Goal: Find contact information: Find contact information

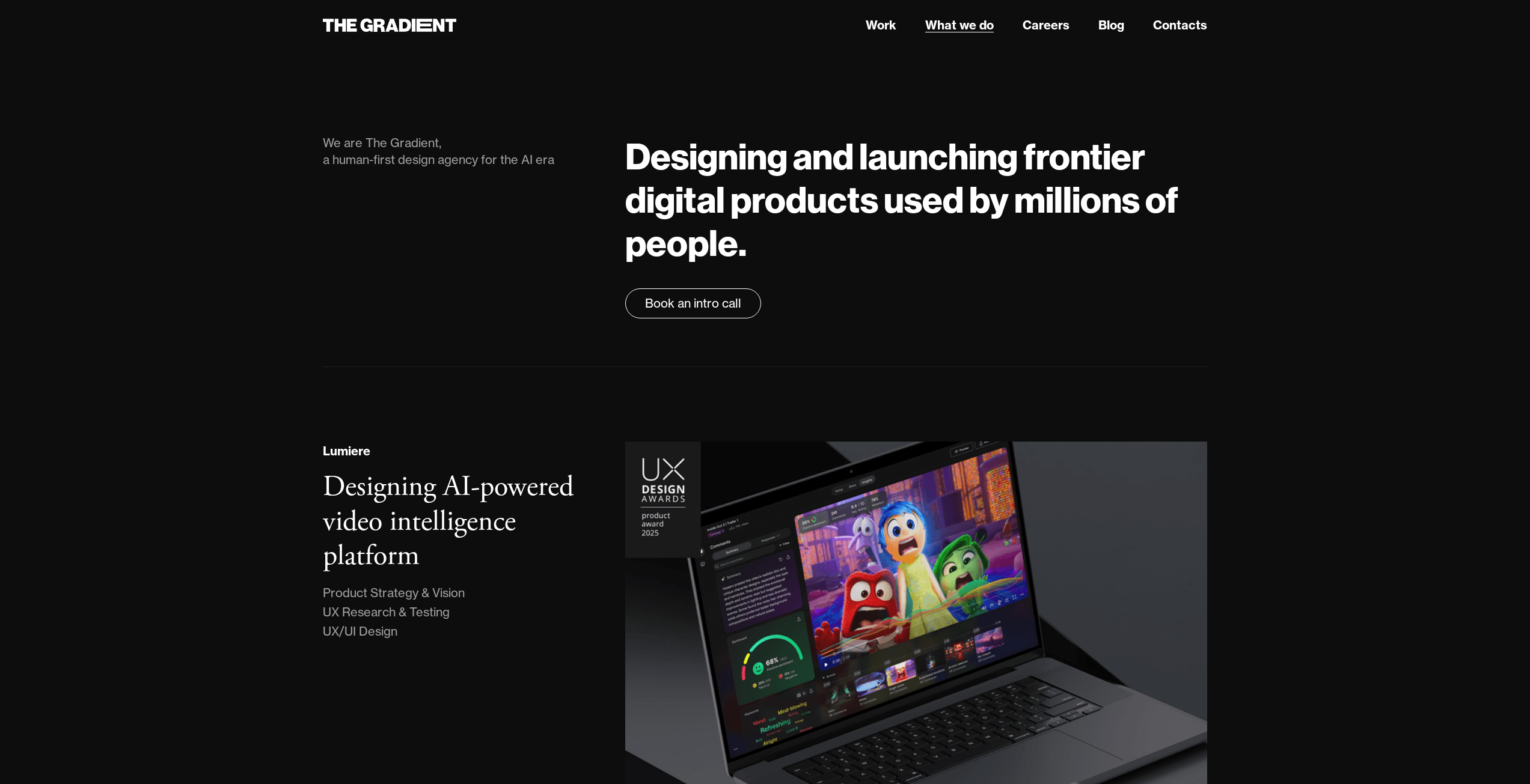
click at [933, 24] on link "What we do" at bounding box center [959, 26] width 68 height 18
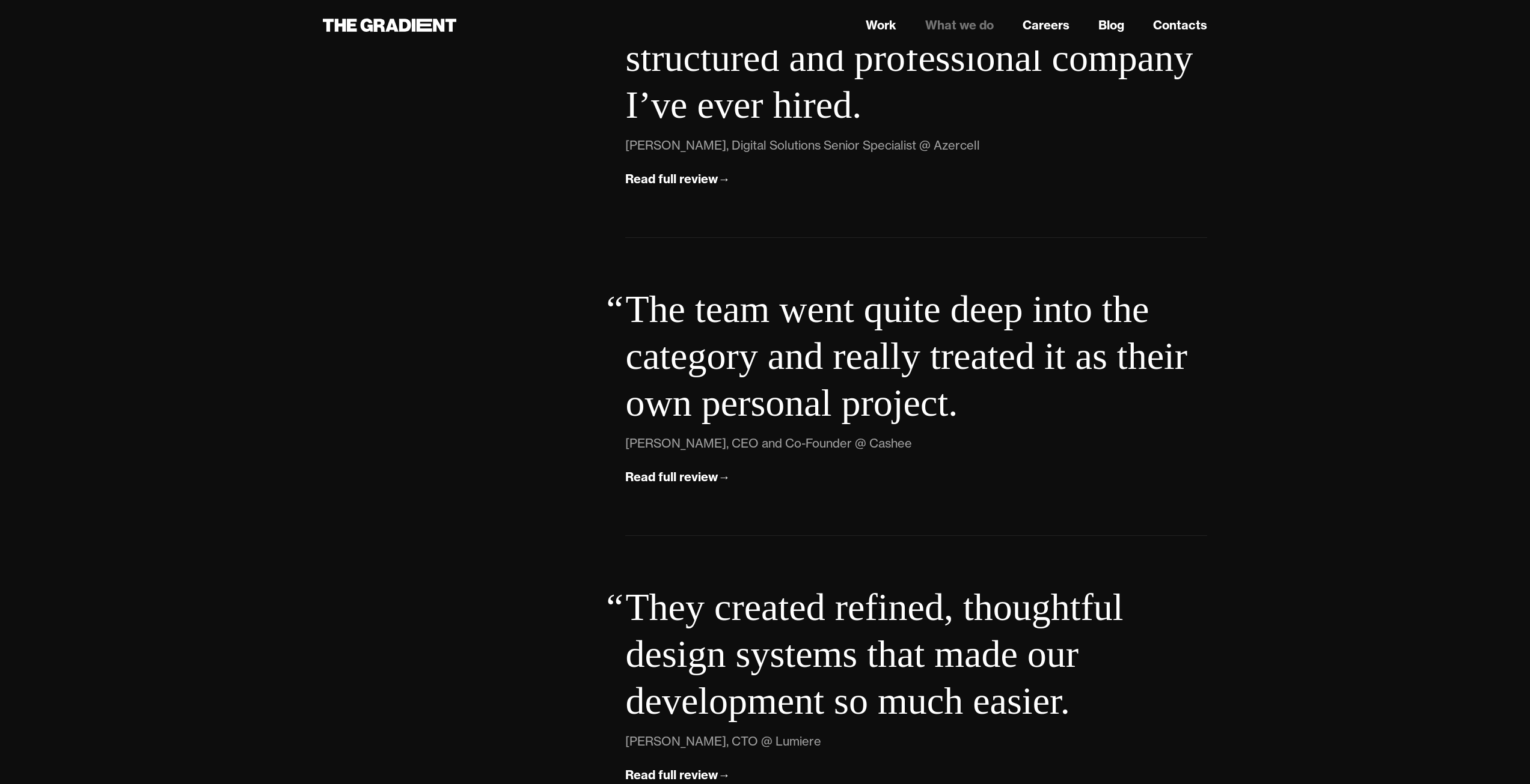
scroll to position [4221, 0]
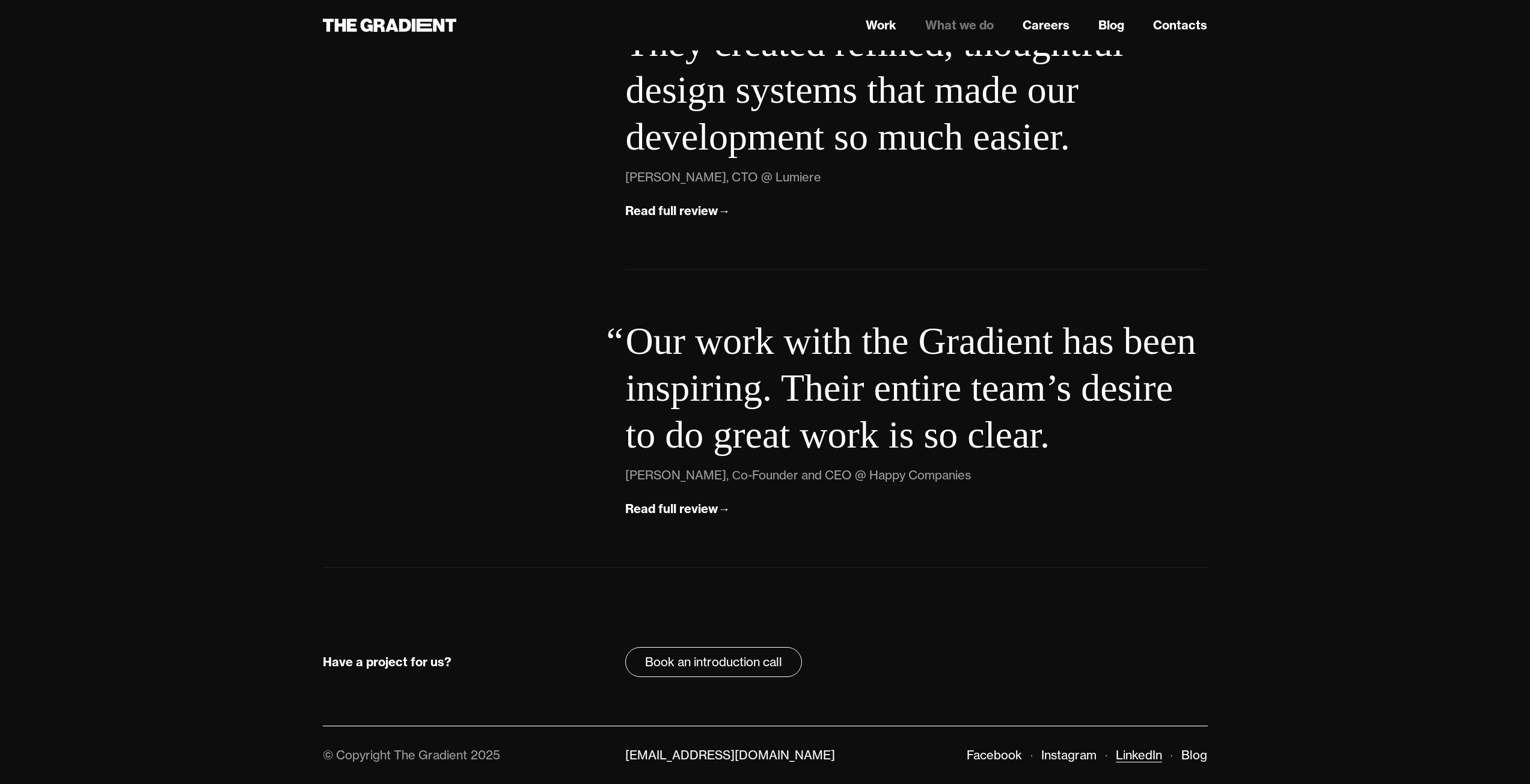
click at [1133, 752] on link "LinkedIn" at bounding box center [1138, 755] width 46 height 15
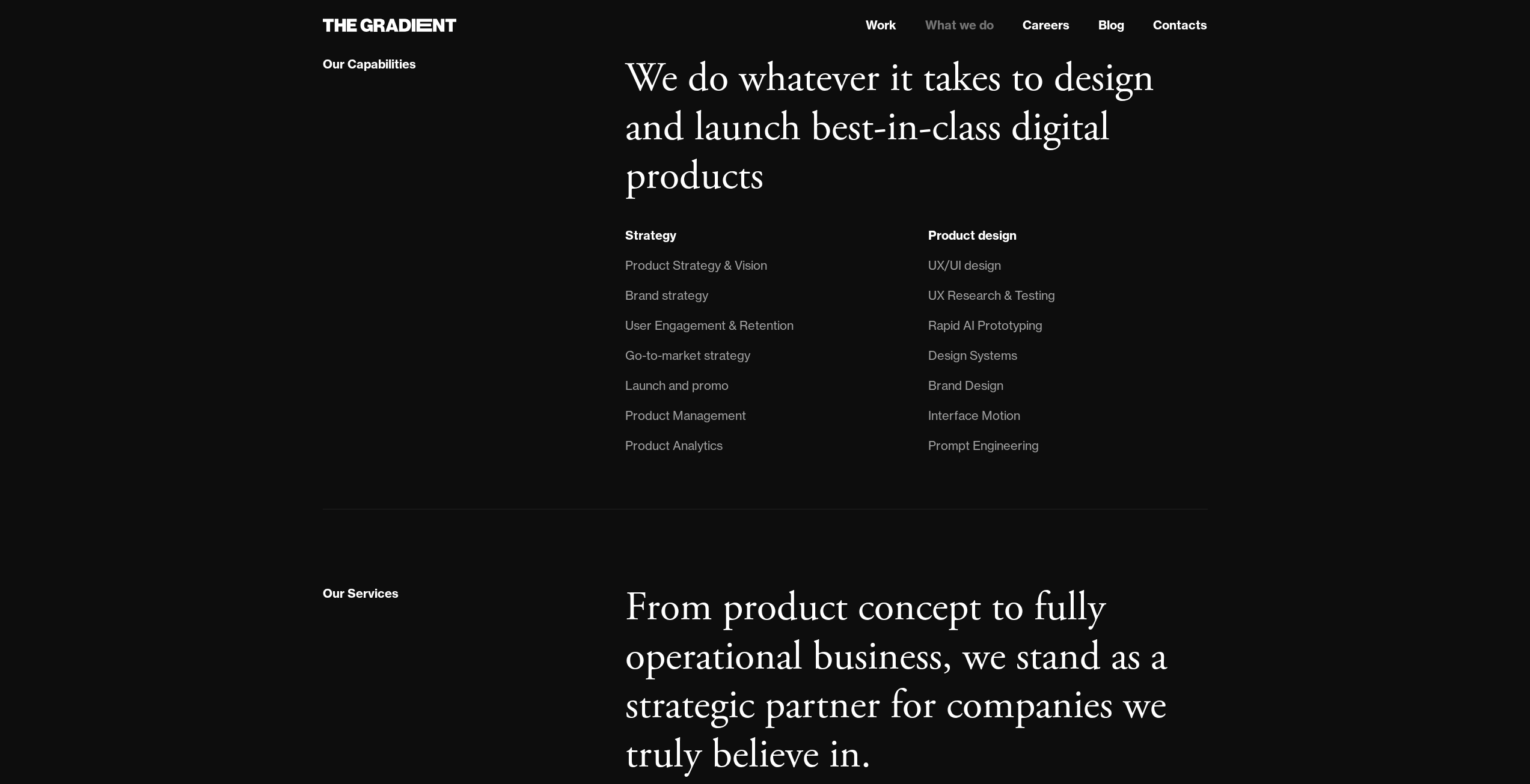
scroll to position [0, 0]
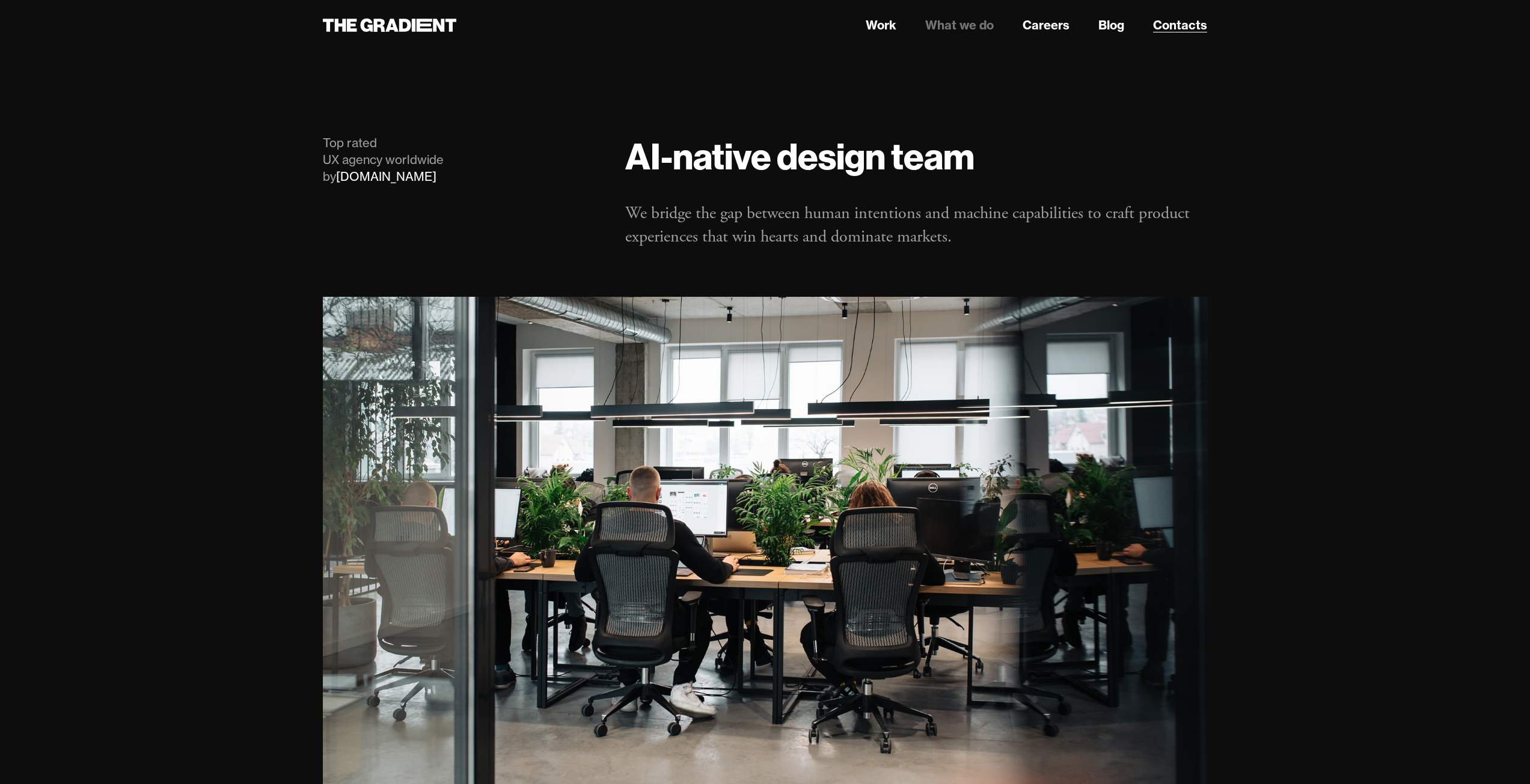
click at [1169, 23] on link "Contacts" at bounding box center [1180, 26] width 54 height 18
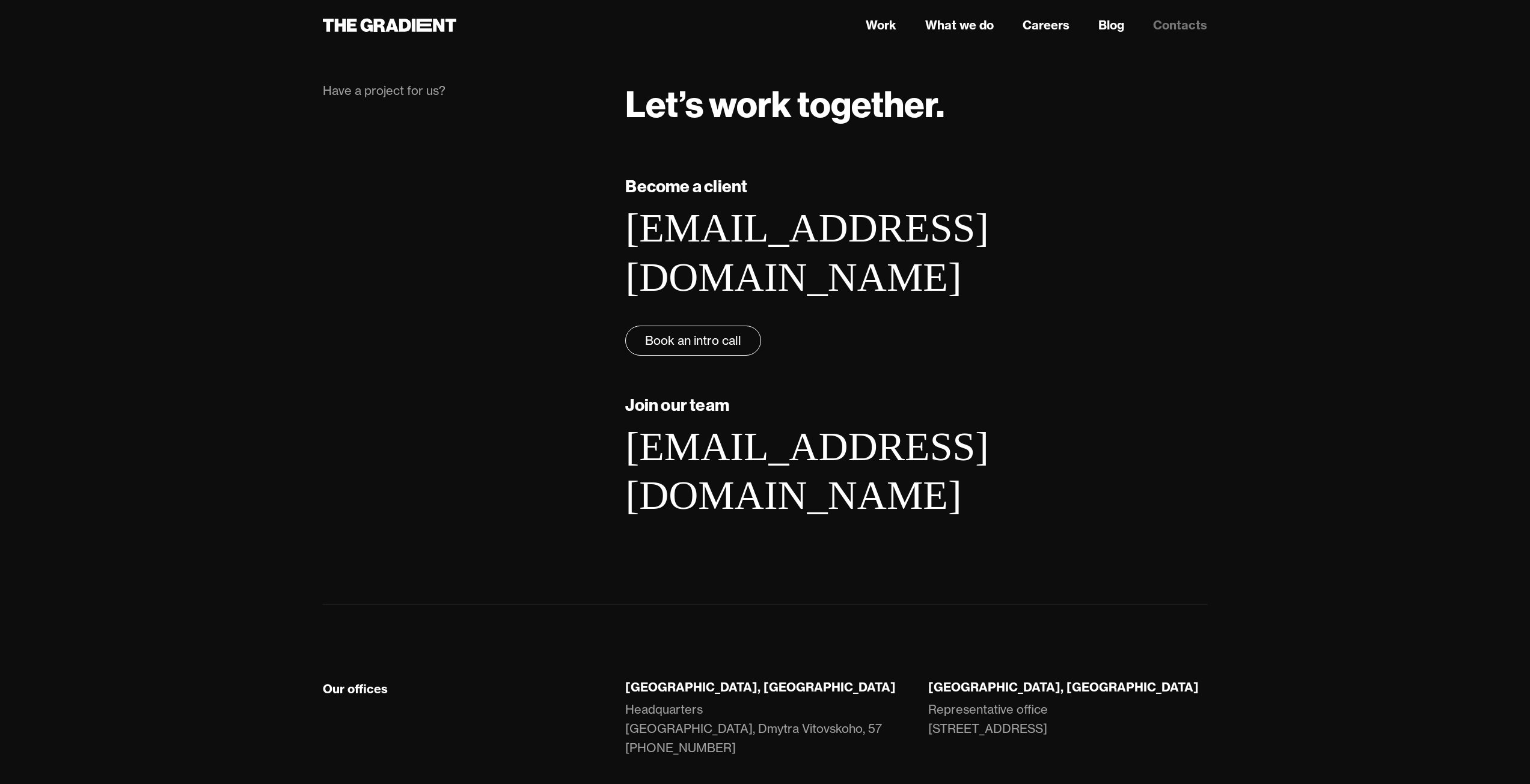
scroll to position [59, 0]
